Goal: Information Seeking & Learning: Check status

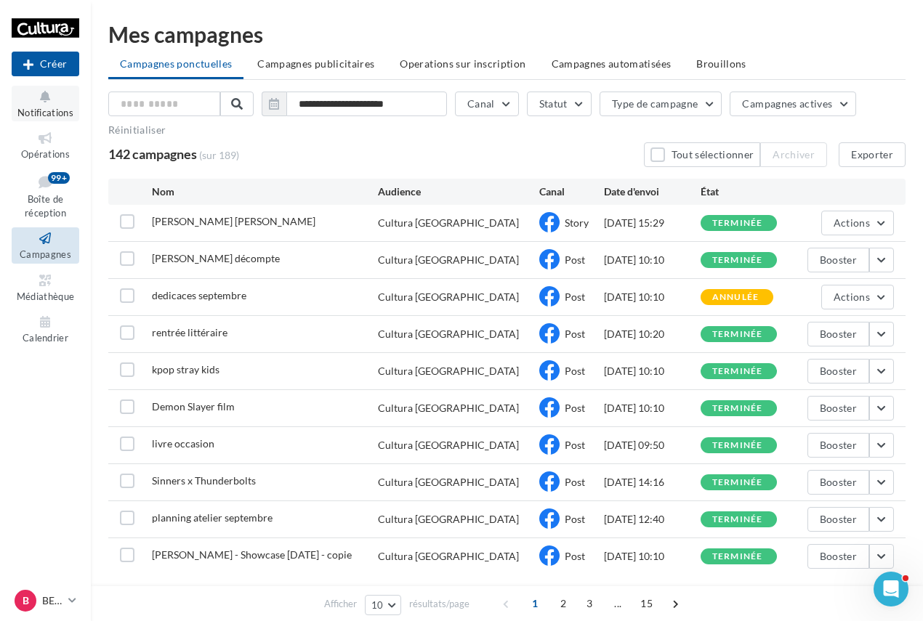
click at [59, 108] on span "Notifications" at bounding box center [45, 113] width 56 height 12
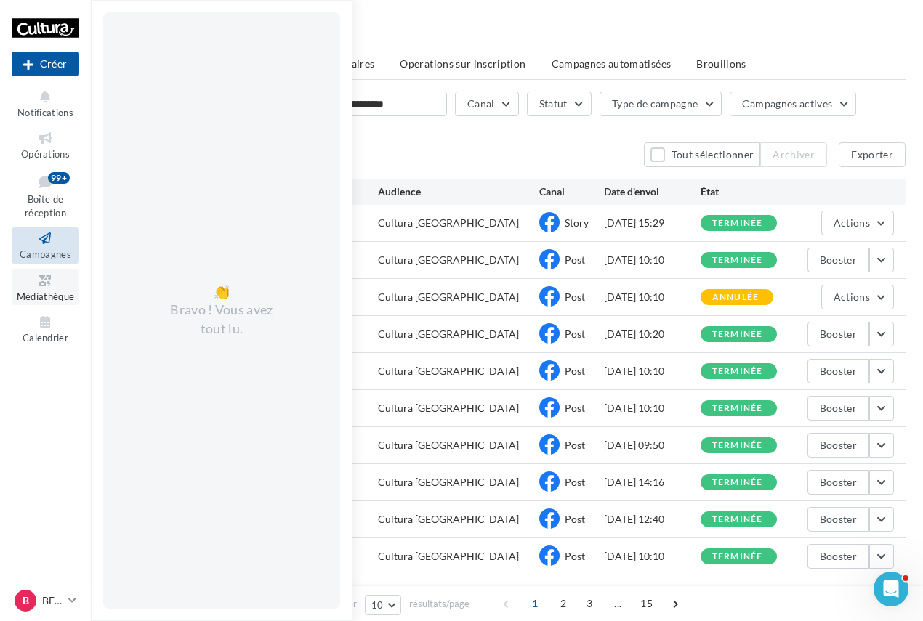
click at [42, 276] on icon at bounding box center [45, 281] width 59 height 17
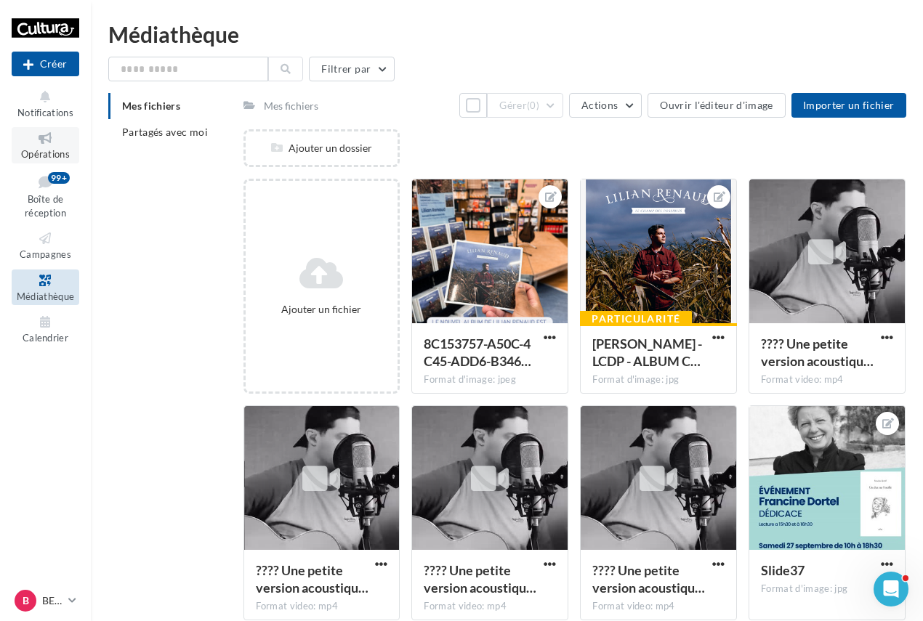
click at [44, 152] on span "Opérations" at bounding box center [45, 154] width 49 height 12
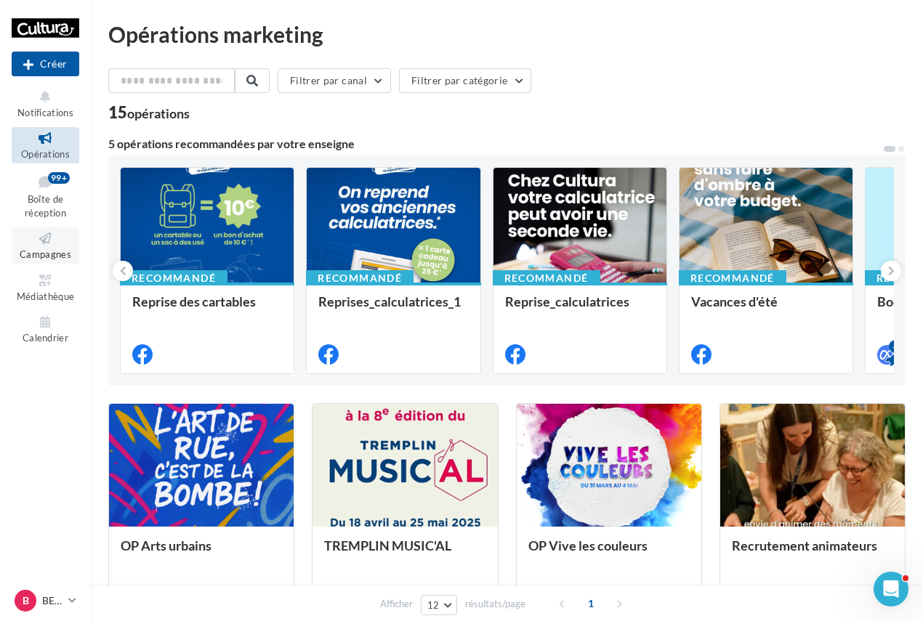
click at [44, 246] on icon at bounding box center [45, 238] width 59 height 17
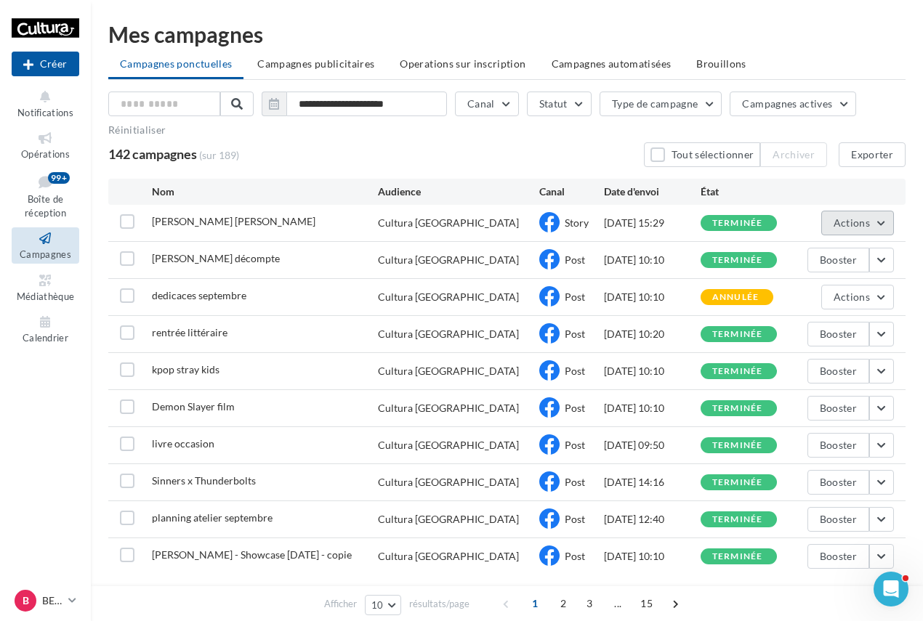
click at [868, 222] on span "Actions" at bounding box center [852, 223] width 36 height 12
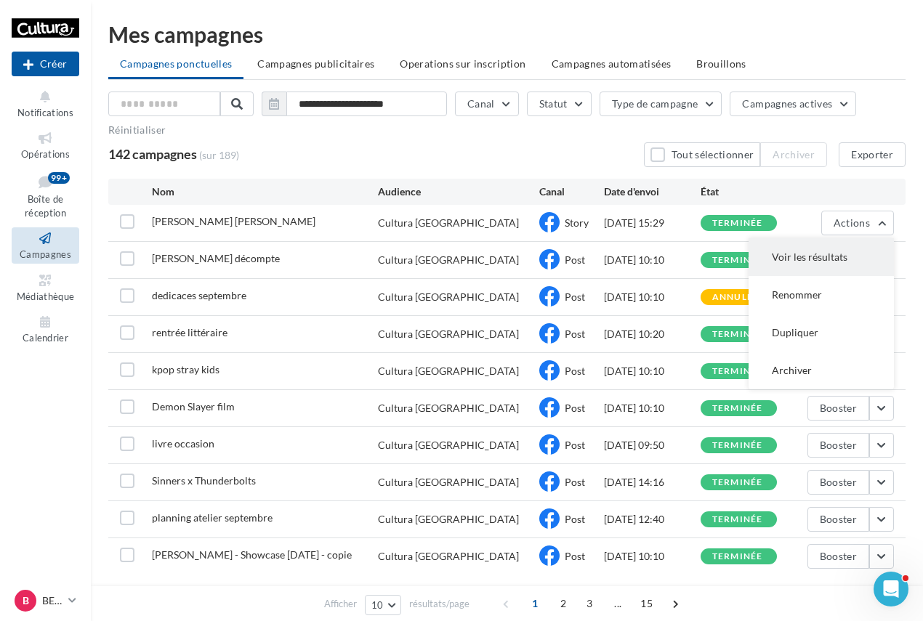
click at [817, 249] on button "Voir les résultats" at bounding box center [821, 257] width 145 height 38
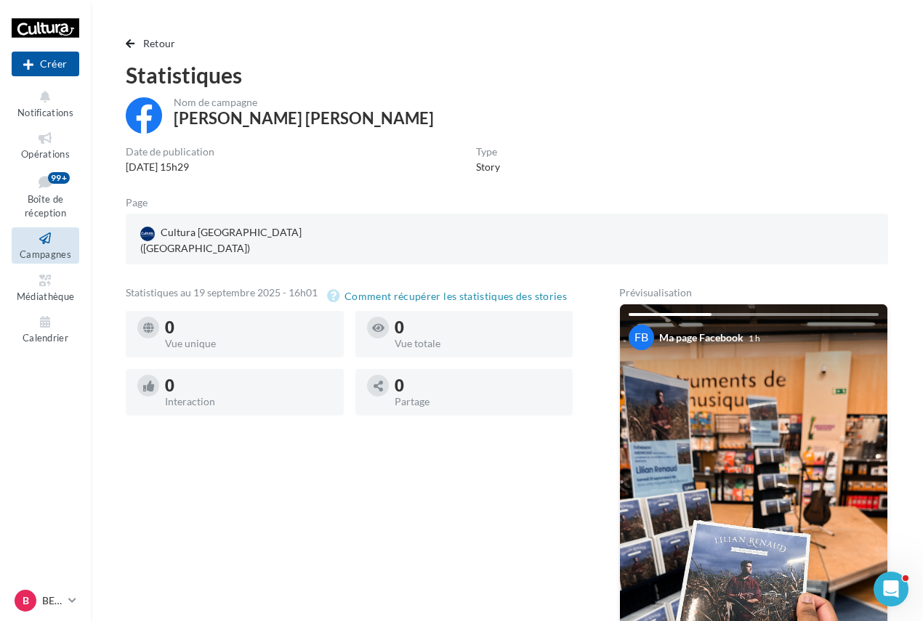
drag, startPoint x: 435, startPoint y: 329, endPoint x: 430, endPoint y: 401, distance: 71.4
click at [430, 401] on div "0 Vue unique 0 Vue totale 0 Interaction 0 Partage" at bounding box center [355, 369] width 459 height 116
click at [430, 404] on div at bounding box center [464, 410] width 218 height 12
click at [170, 369] on div "0 Interaction" at bounding box center [235, 392] width 218 height 47
drag, startPoint x: 139, startPoint y: 169, endPoint x: 500, endPoint y: 163, distance: 361.3
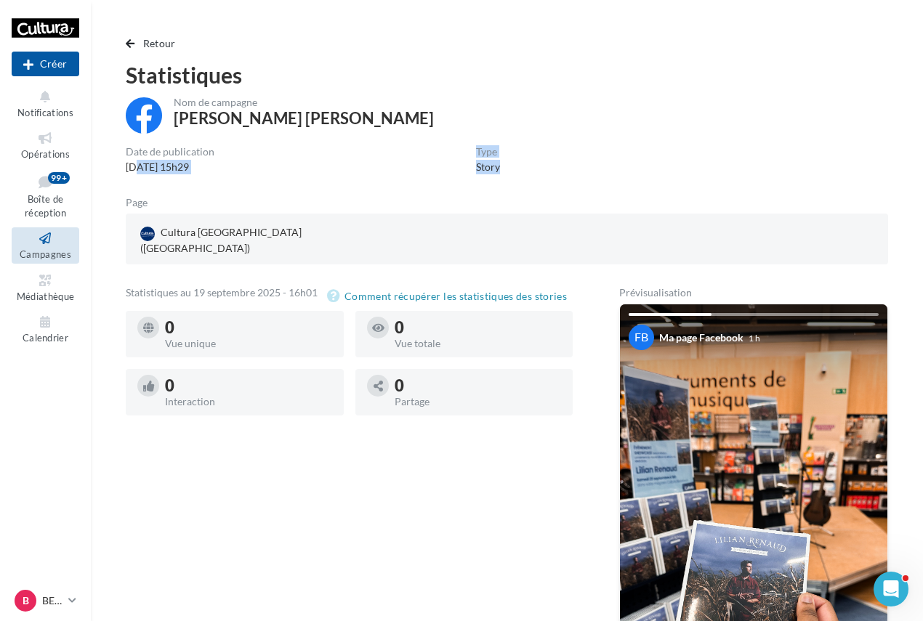
click at [500, 163] on div "Date de publication 19/09/2025 15h29 Type Story" at bounding box center [507, 161] width 762 height 28
click at [28, 106] on button "Notifications" at bounding box center [46, 104] width 68 height 36
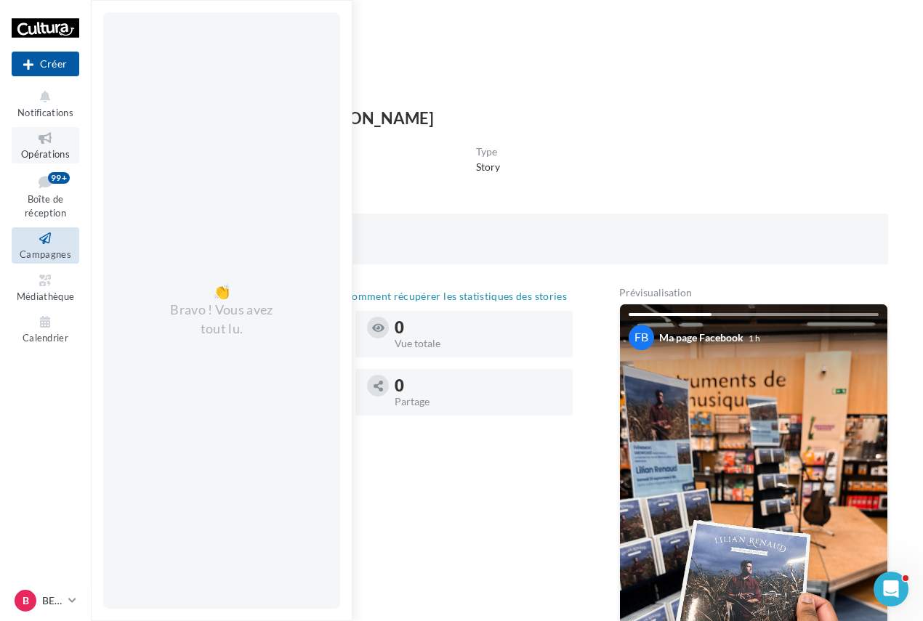
click at [28, 157] on span "Opérations" at bounding box center [45, 154] width 49 height 12
